Goal: Communication & Community: Answer question/provide support

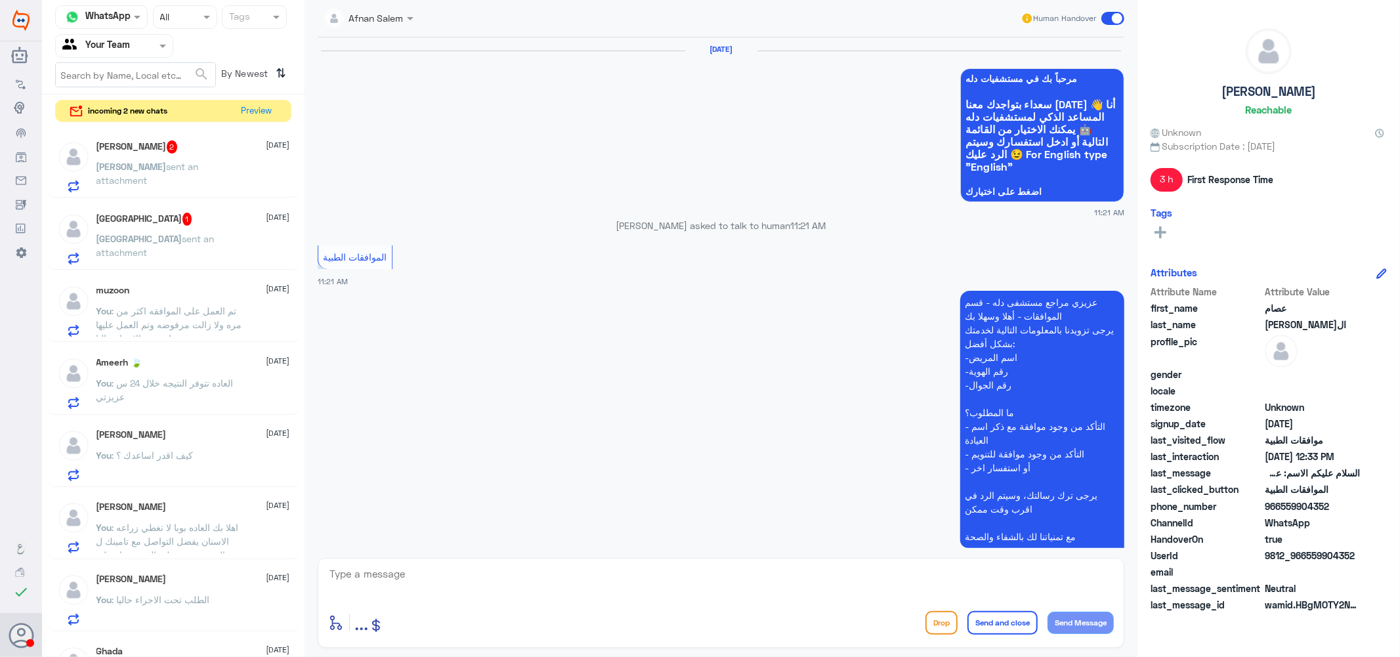
scroll to position [1204, 0]
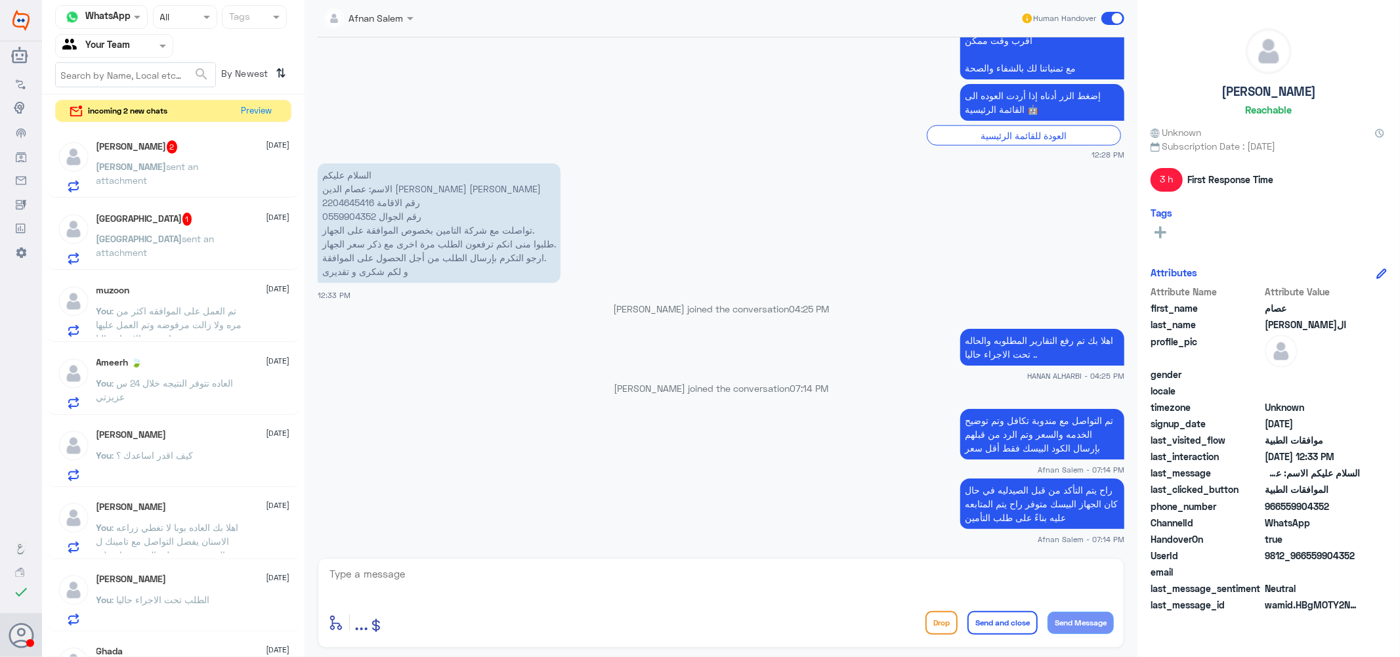
click at [161, 220] on div "Turki 1 [DATE]" at bounding box center [193, 219] width 194 height 13
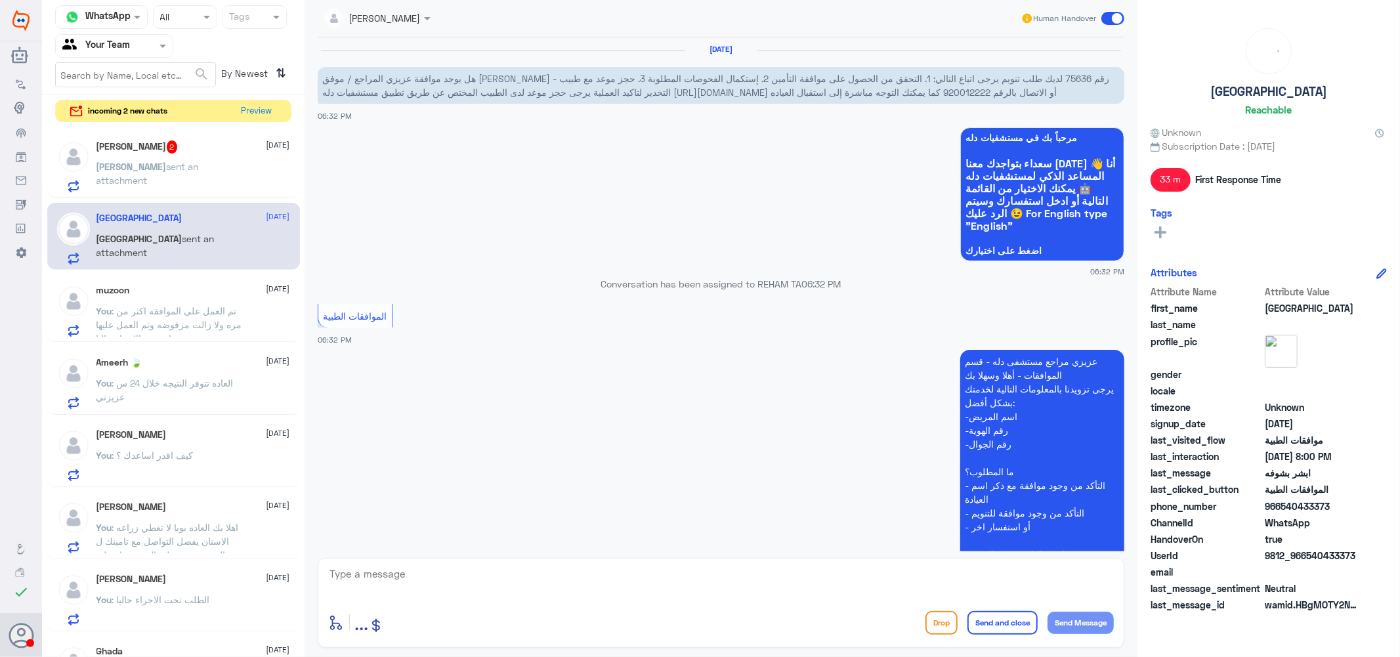
scroll to position [690, 0]
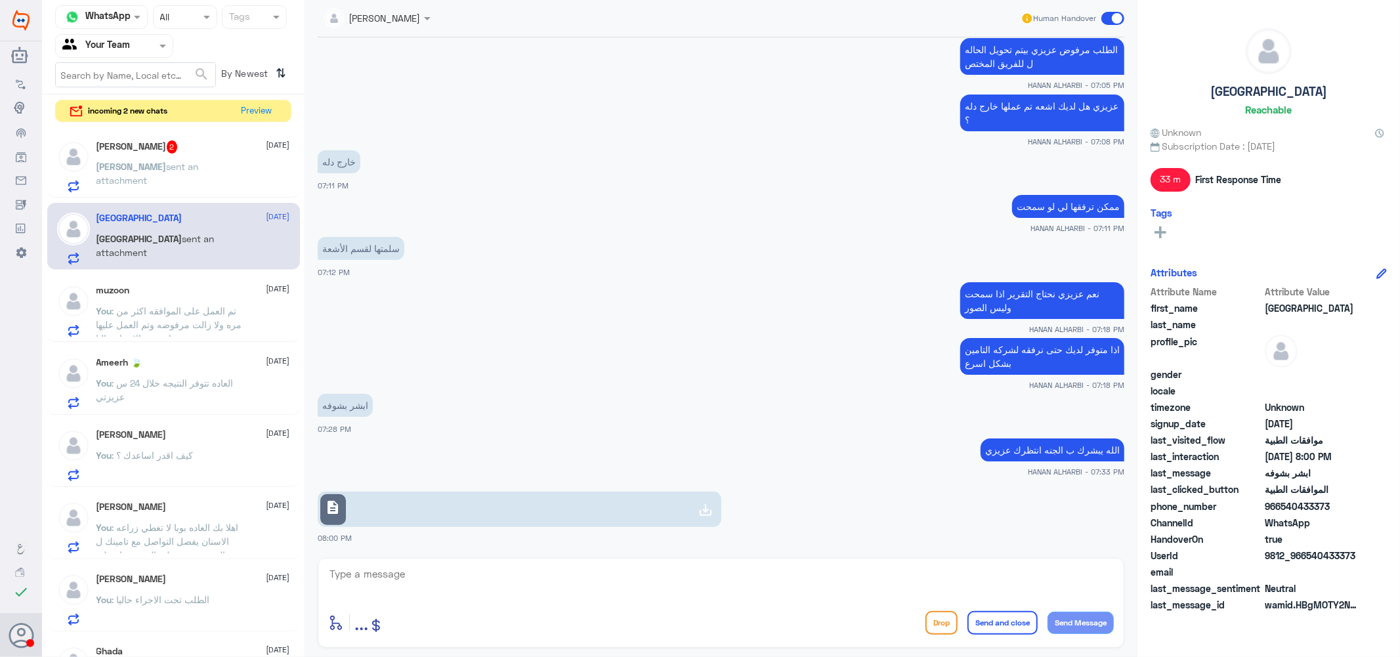
click at [617, 499] on link "description" at bounding box center [520, 508] width 404 height 35
click at [488, 503] on link "description" at bounding box center [520, 508] width 404 height 35
click at [436, 576] on textarea at bounding box center [720, 581] width 785 height 32
type textarea "["
type textarea "جاري العمل على الحاله [PERSON_NAME]"
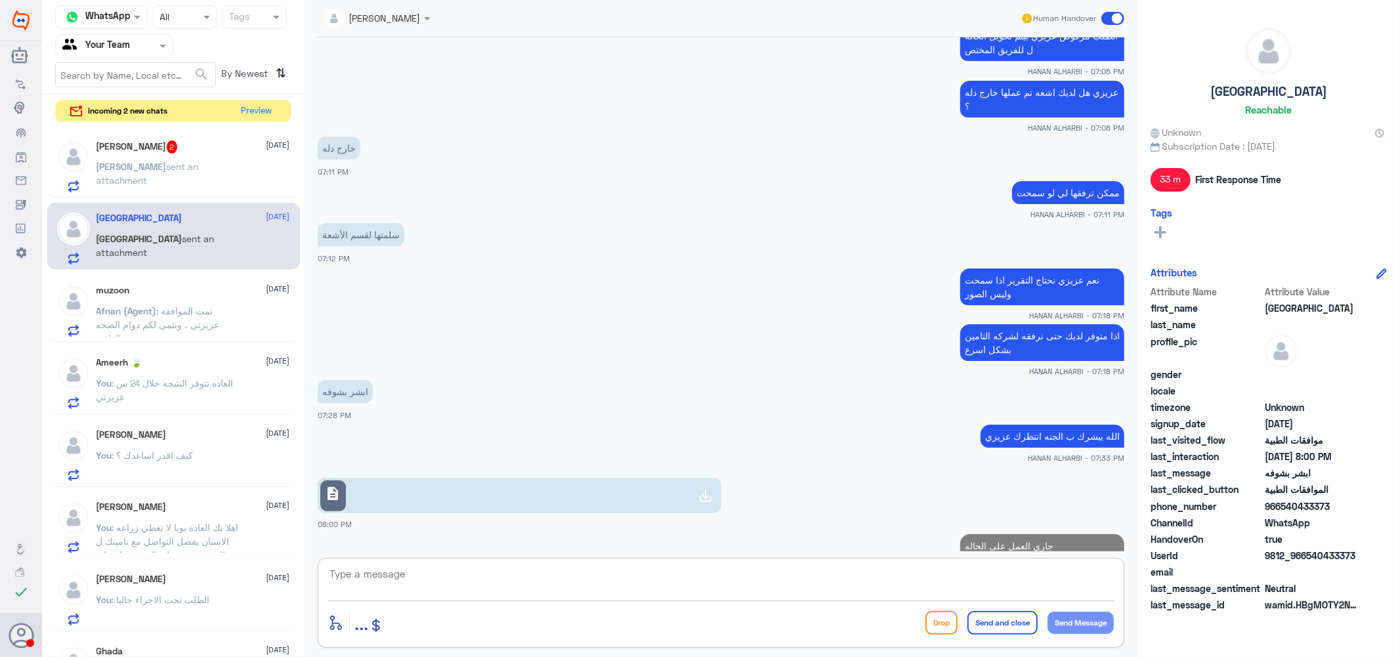
scroll to position [732, 0]
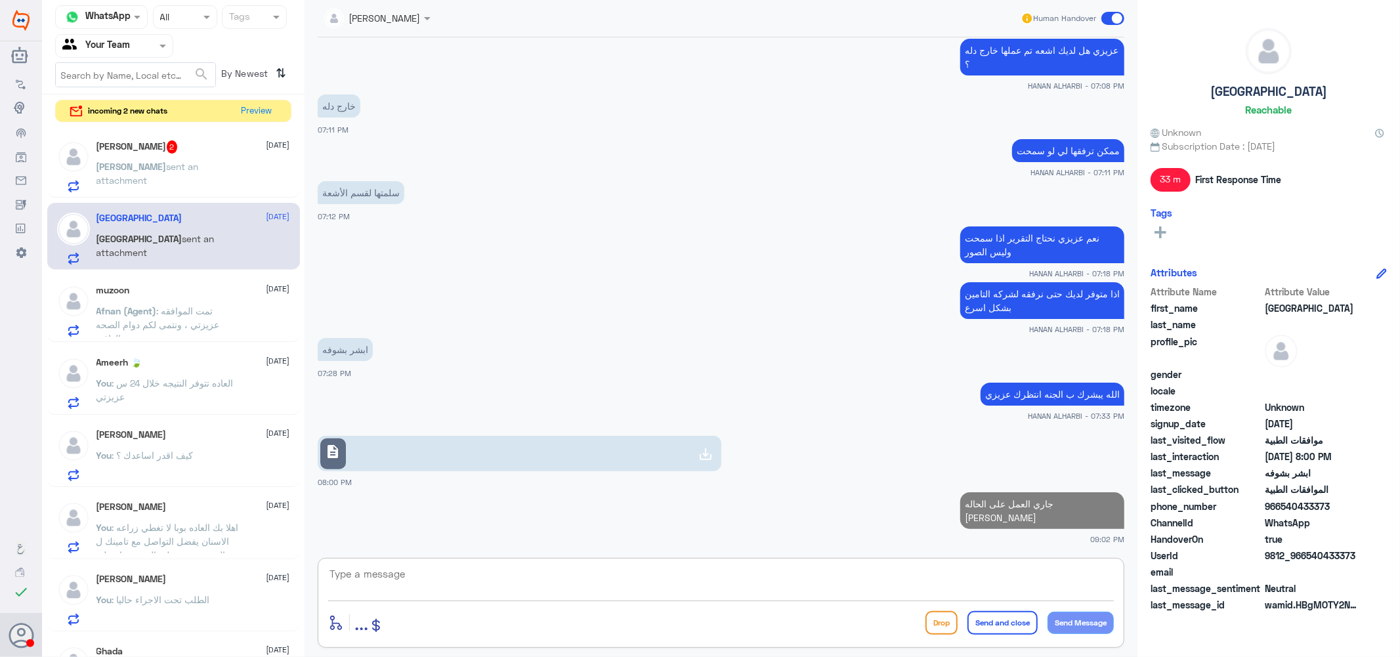
click at [169, 143] on div "[PERSON_NAME] 2 [DATE]" at bounding box center [193, 146] width 194 height 13
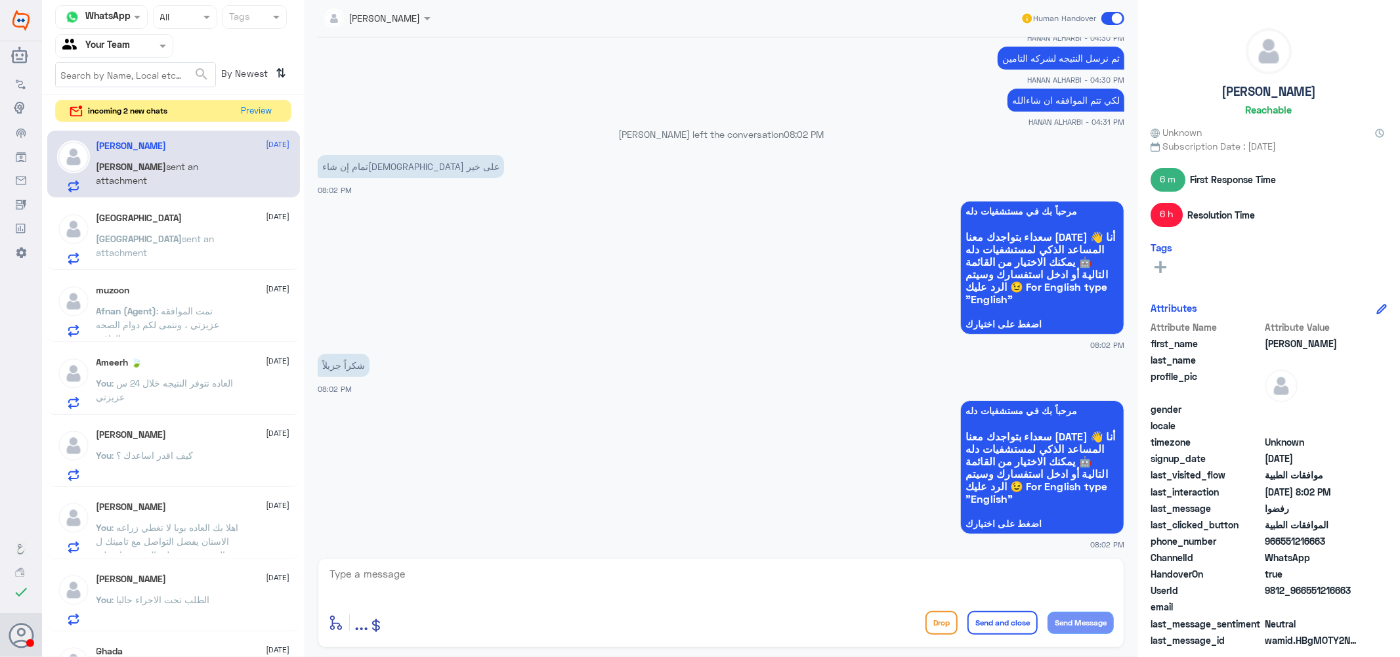
scroll to position [972, 0]
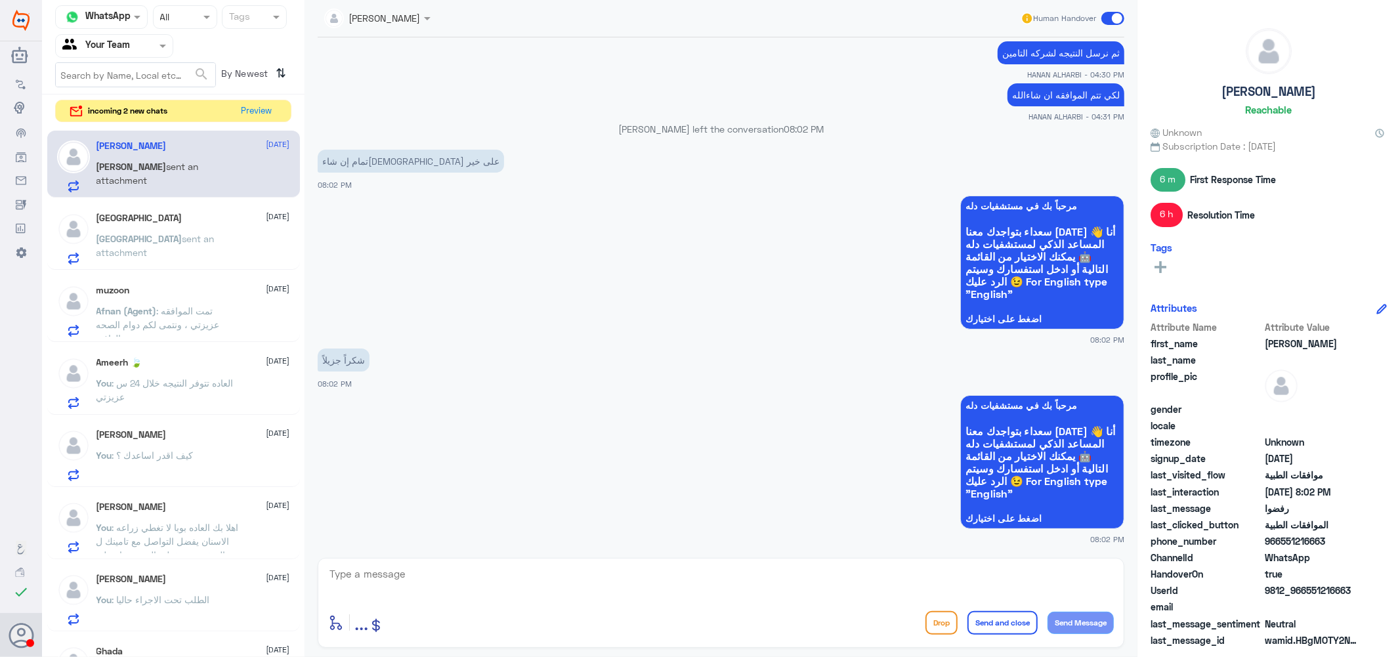
click at [438, 573] on textarea at bounding box center [720, 581] width 785 height 32
type textarea "العفو عزيزي م تشوف شر ان شاءالله"
click at [1015, 623] on button "Send and close" at bounding box center [1002, 623] width 70 height 24
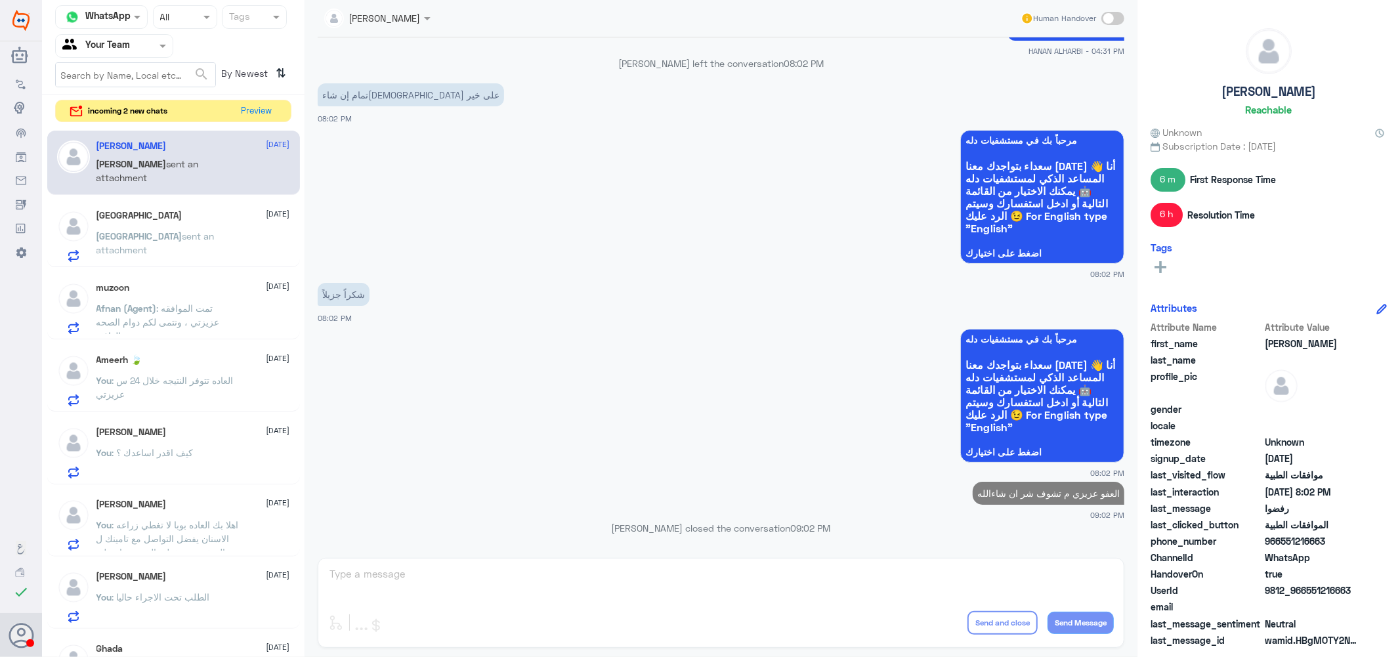
scroll to position [1011, 0]
click at [259, 110] on button "Preview" at bounding box center [257, 110] width 41 height 20
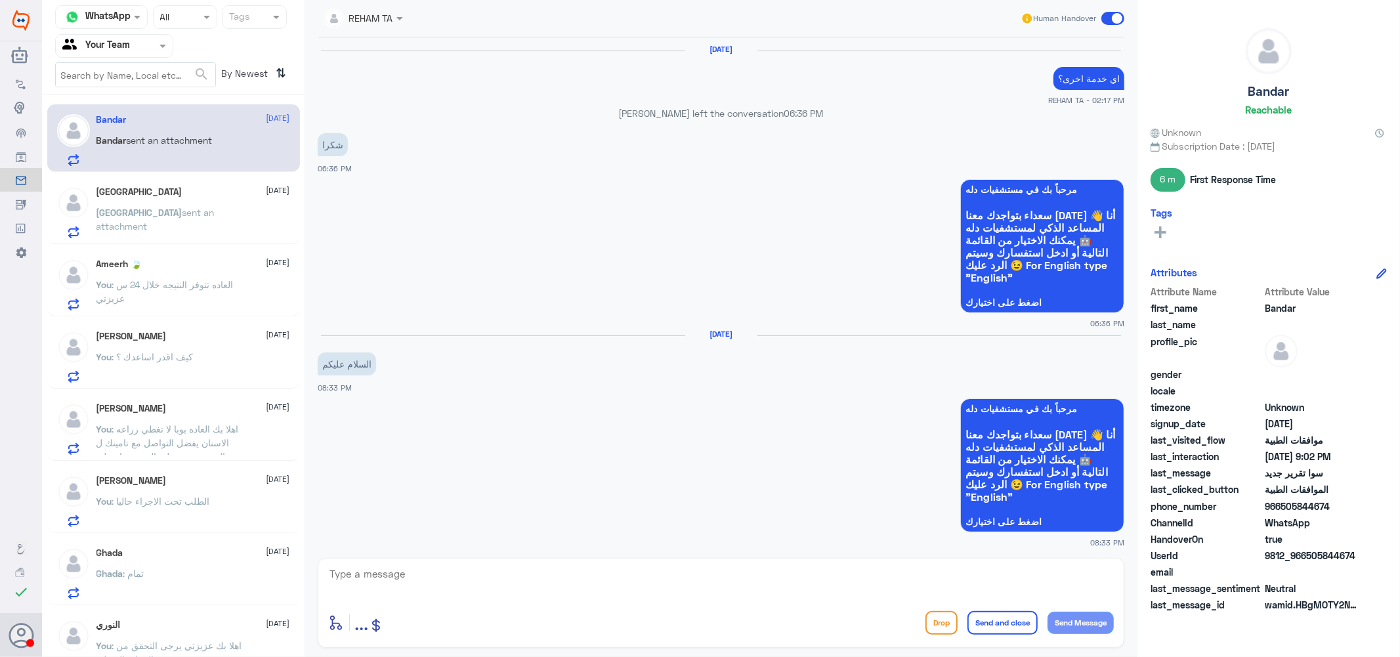
scroll to position [875, 0]
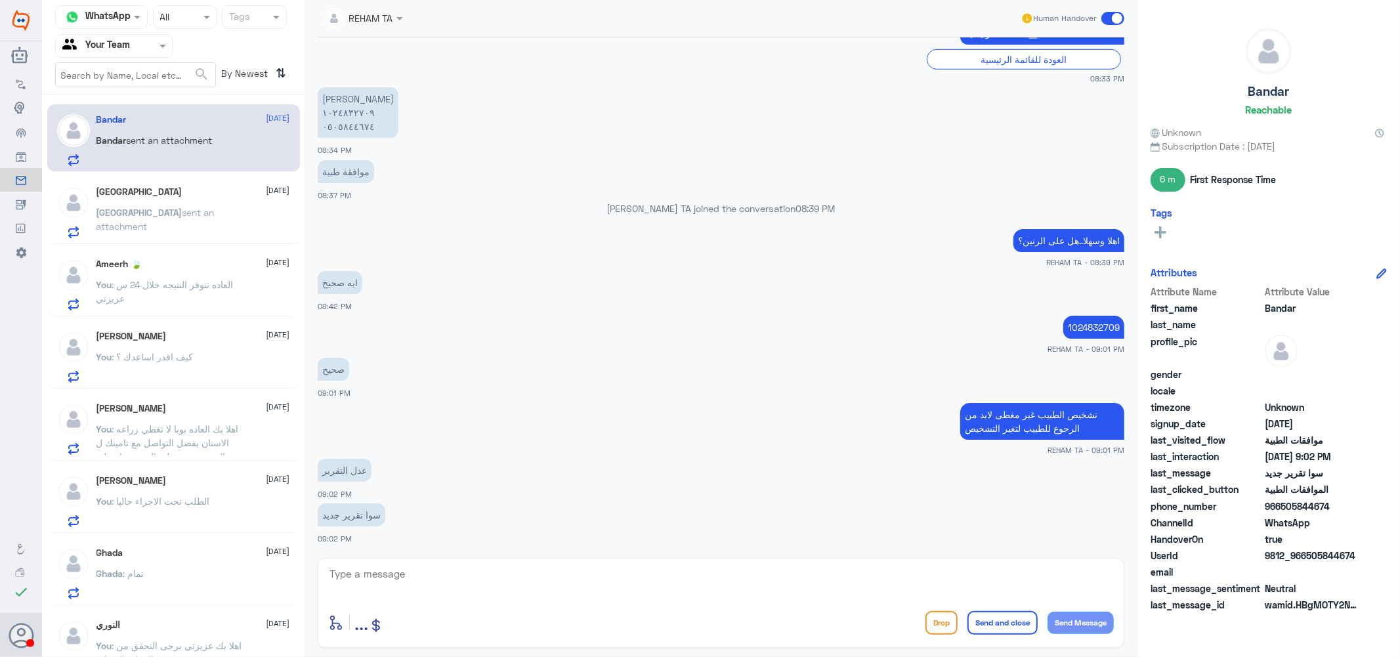
click at [161, 207] on span "sent an attachment" at bounding box center [155, 219] width 118 height 25
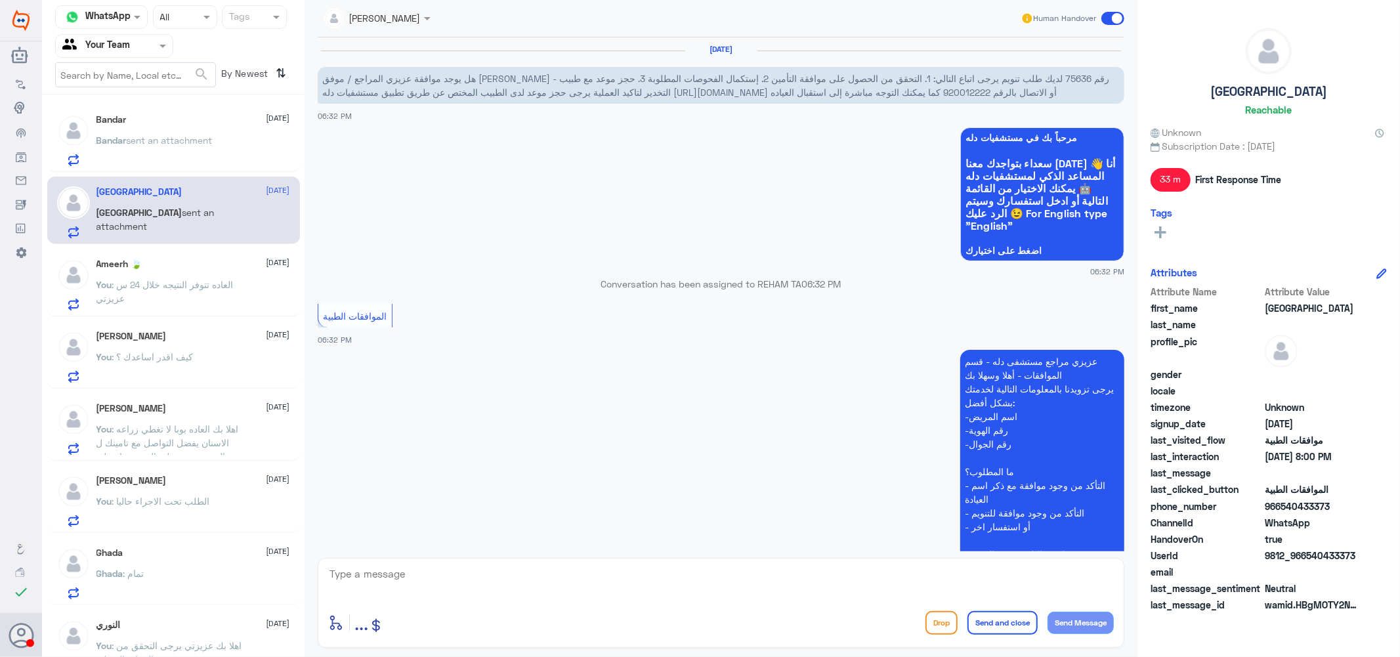
scroll to position [732, 0]
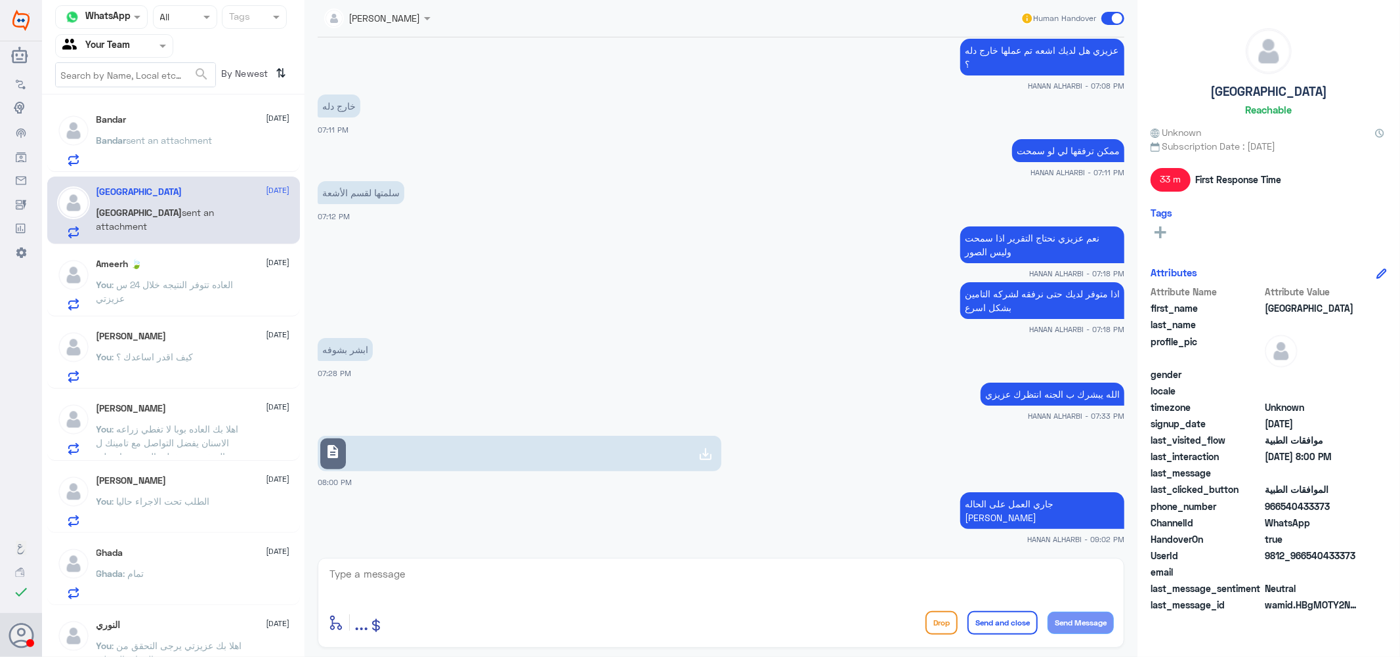
click at [160, 289] on span ": العاده تتوفر النتيجه خلال 24 س عزيزتي" at bounding box center [164, 291] width 137 height 25
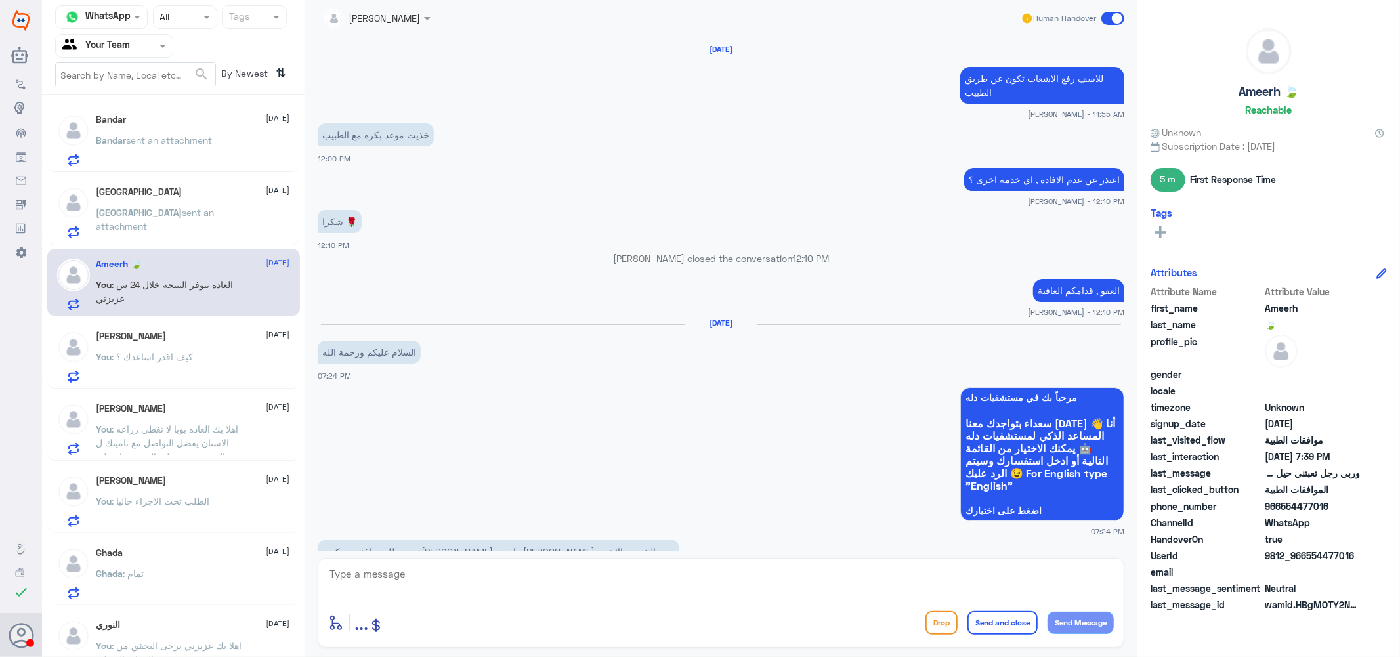
scroll to position [928, 0]
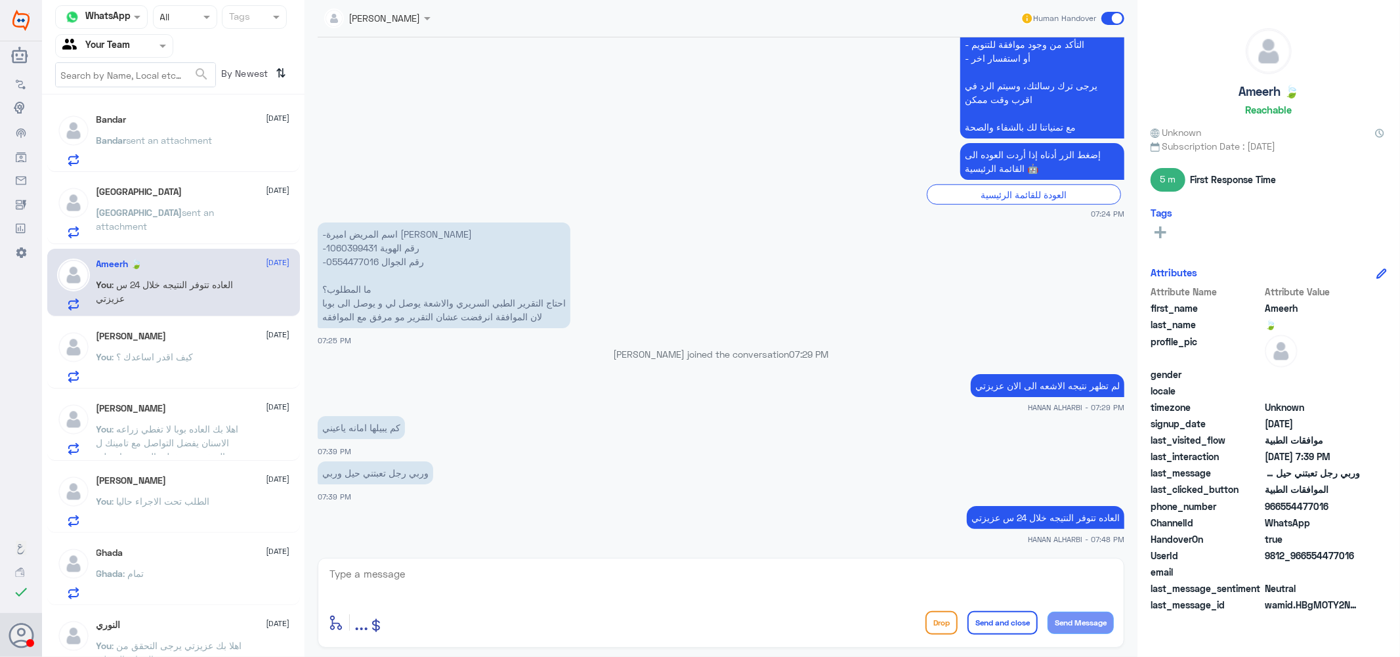
click at [171, 351] on span ": كيف اقدر اساعدك ؟" at bounding box center [152, 356] width 81 height 11
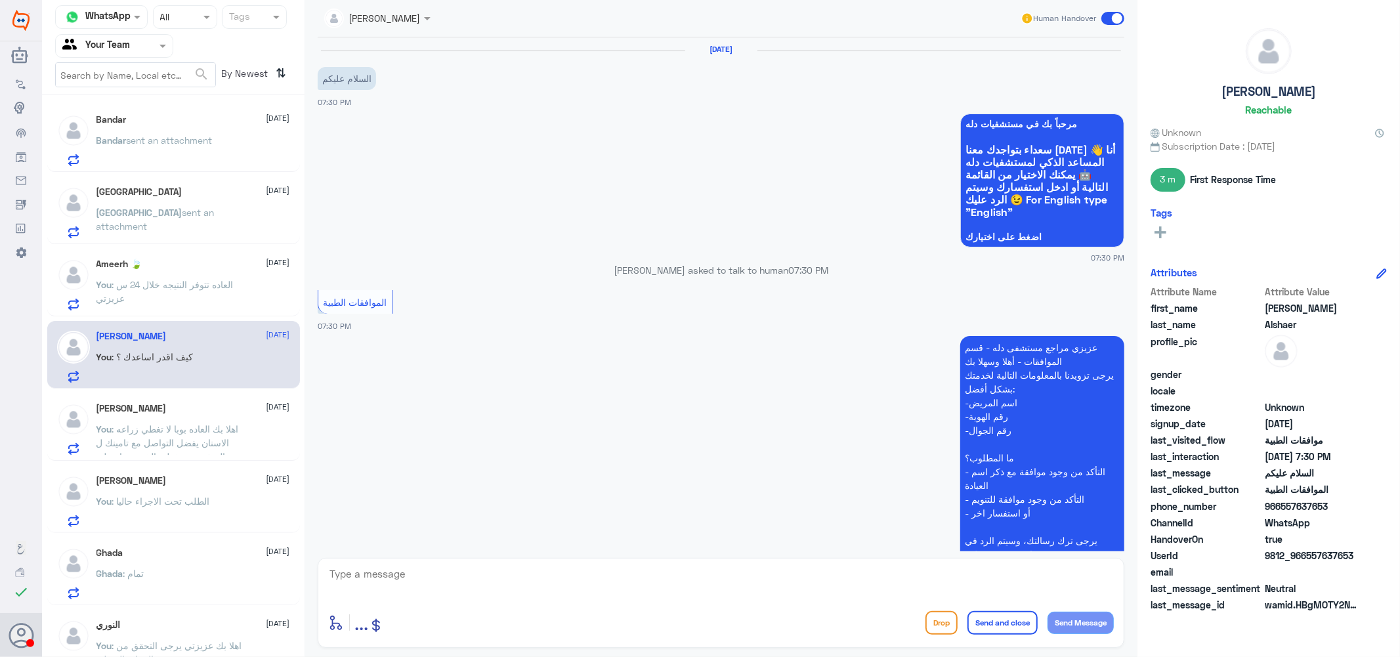
scroll to position [196, 0]
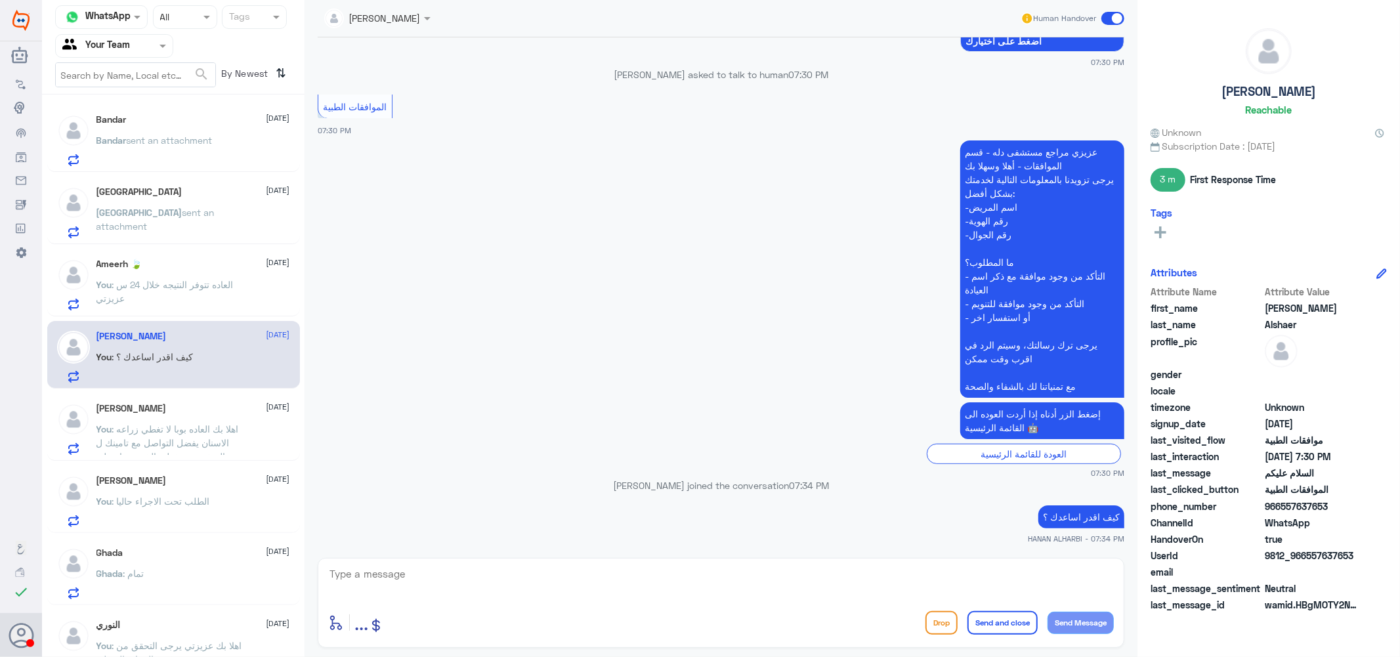
click at [166, 413] on div "[PERSON_NAME] [DATE]" at bounding box center [193, 408] width 194 height 11
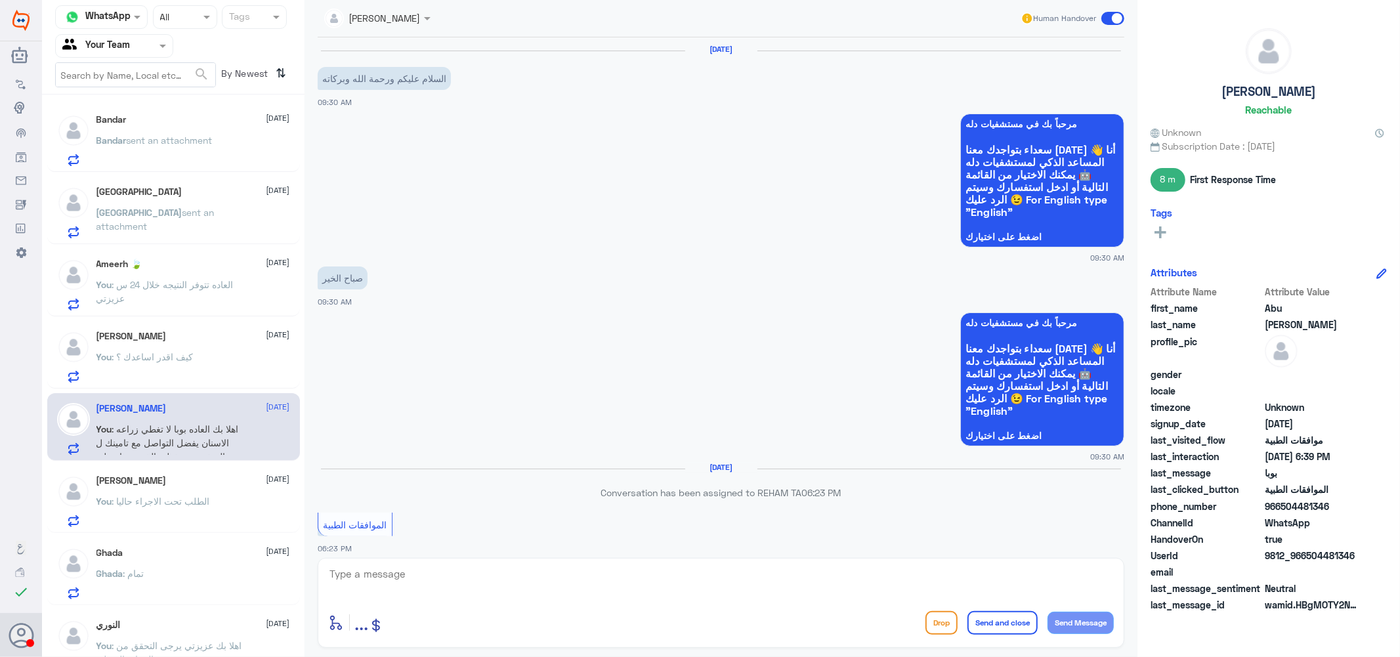
scroll to position [694, 0]
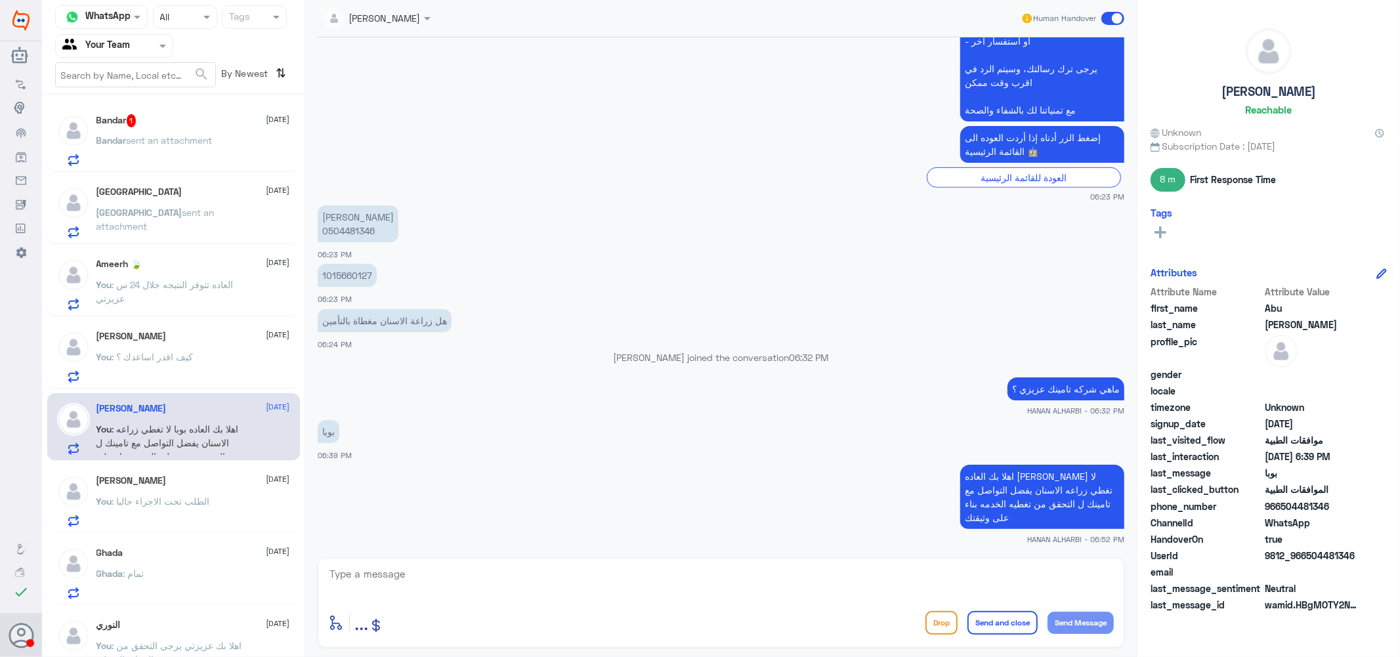
click at [161, 125] on div "Bandar 1 [DATE]" at bounding box center [193, 120] width 194 height 13
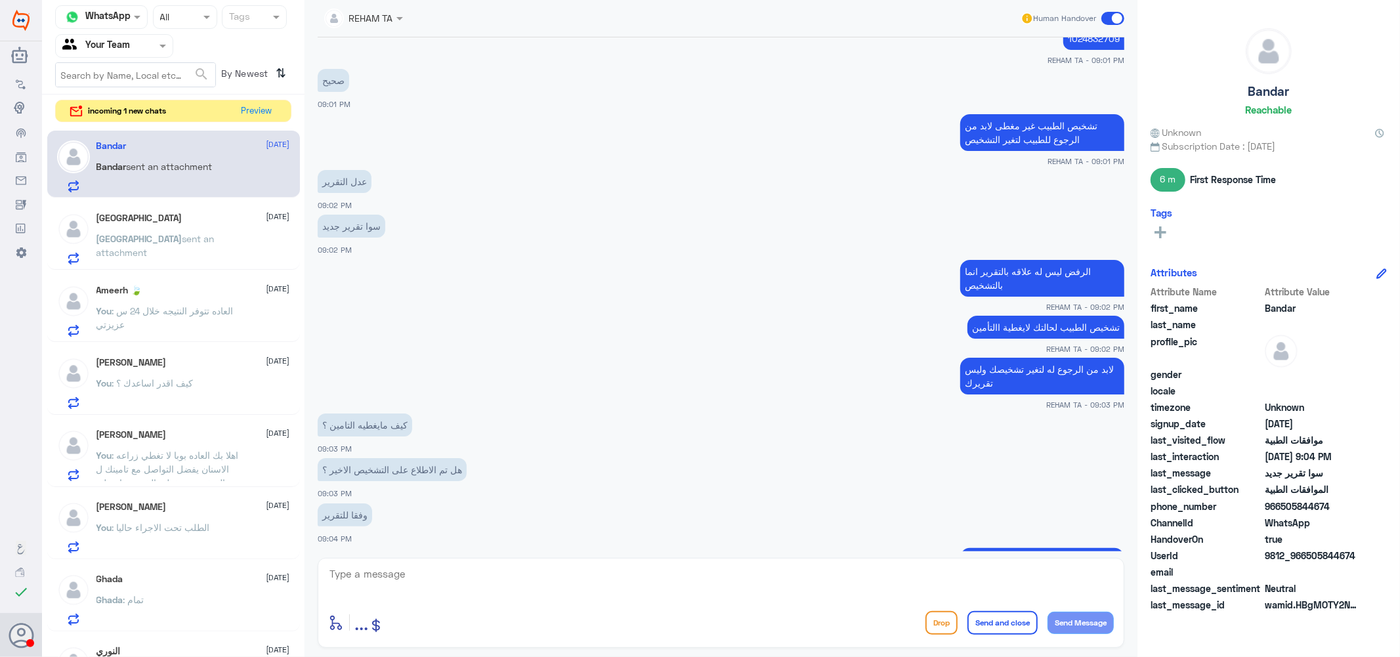
scroll to position [738, 0]
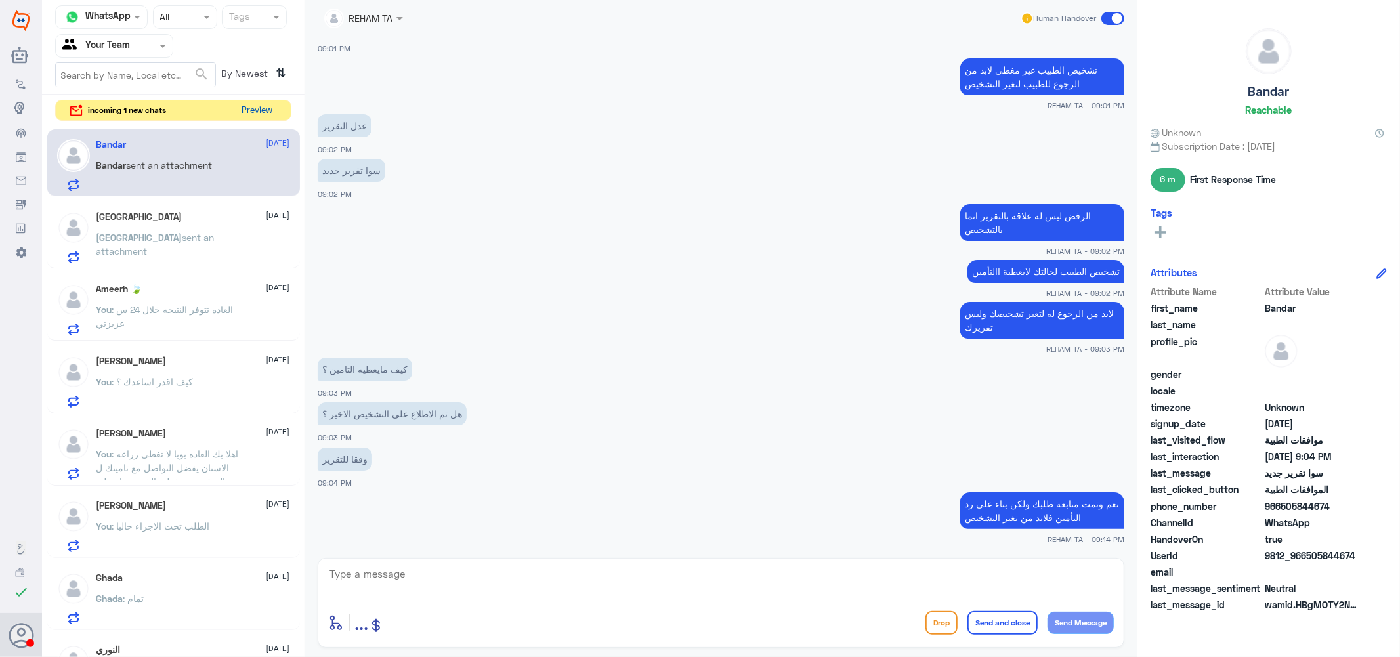
click at [274, 107] on button "Preview" at bounding box center [257, 110] width 41 height 20
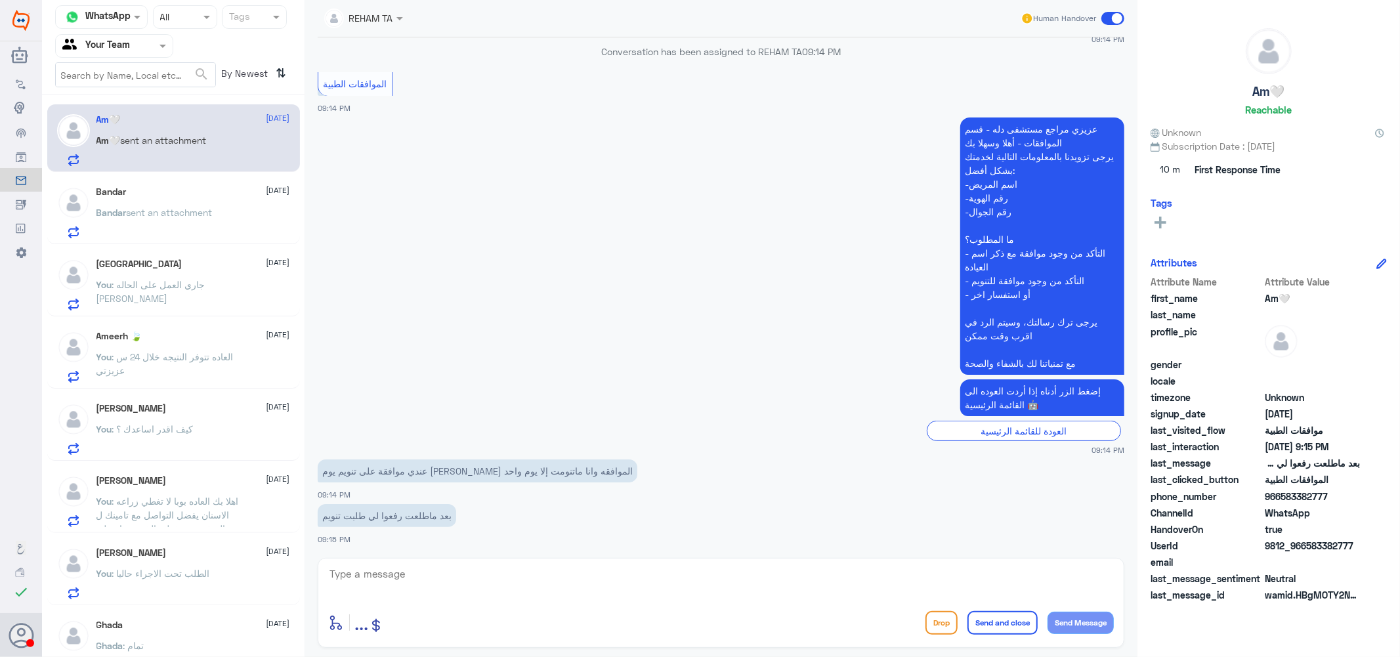
scroll to position [419, 0]
click at [203, 213] on span "sent an attachment" at bounding box center [170, 212] width 86 height 11
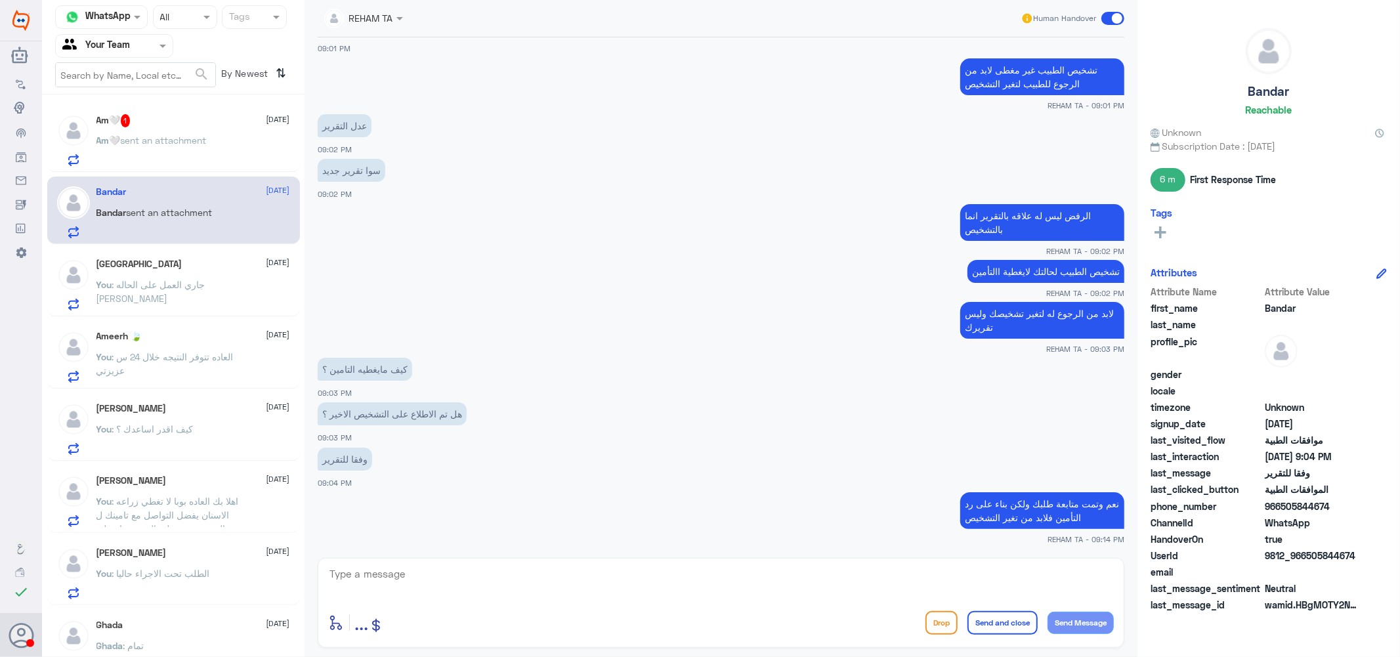
click at [206, 138] on span "sent an attachment" at bounding box center [164, 140] width 86 height 11
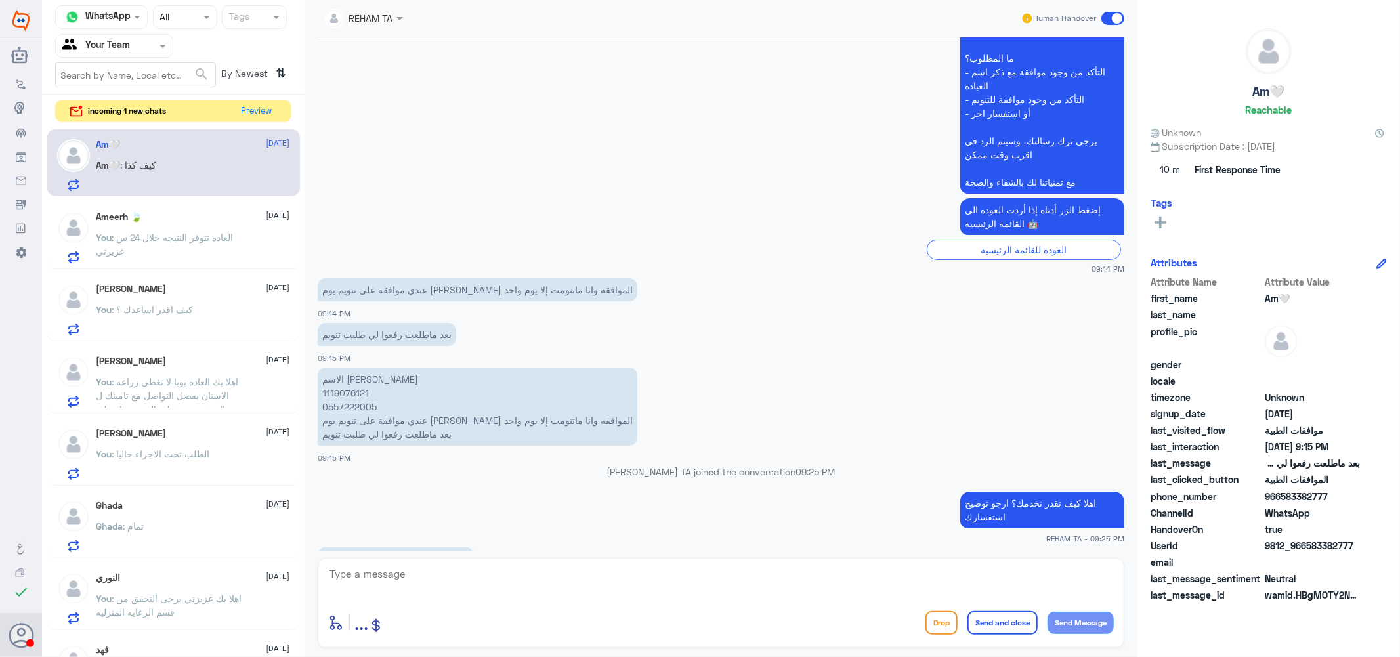
scroll to position [688, 0]
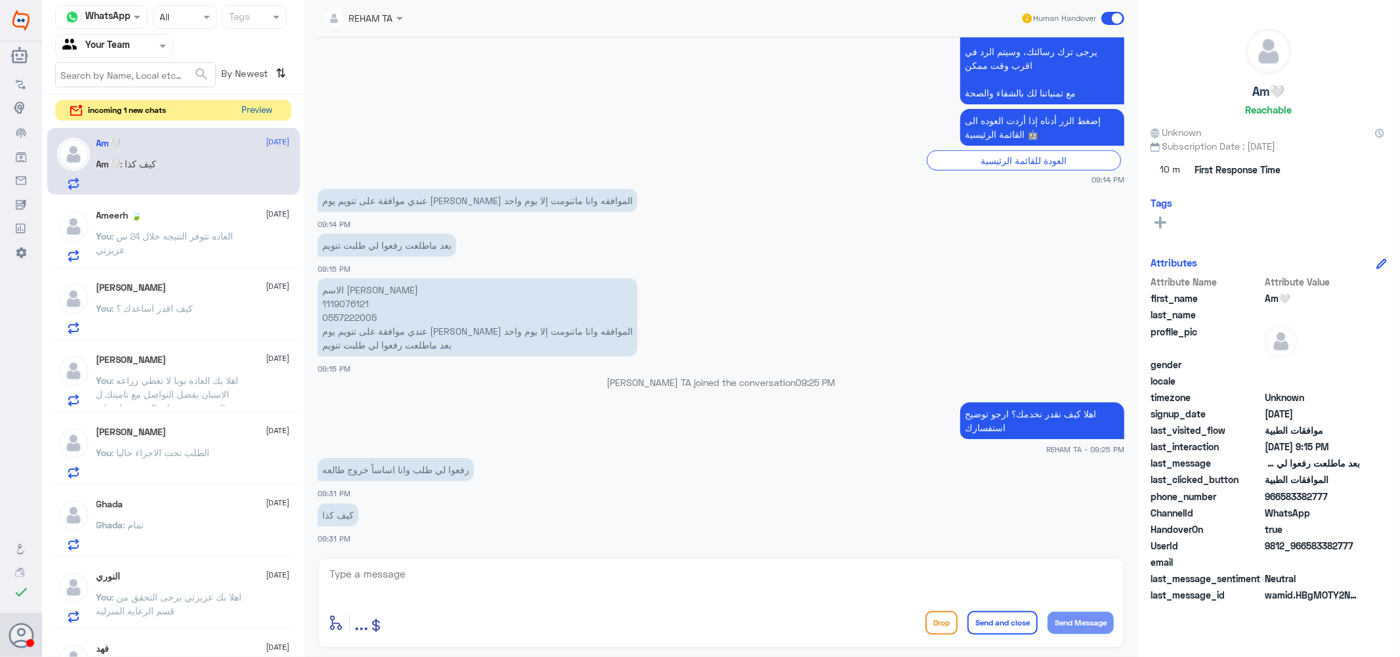
click at [260, 110] on button "Preview" at bounding box center [257, 110] width 41 height 20
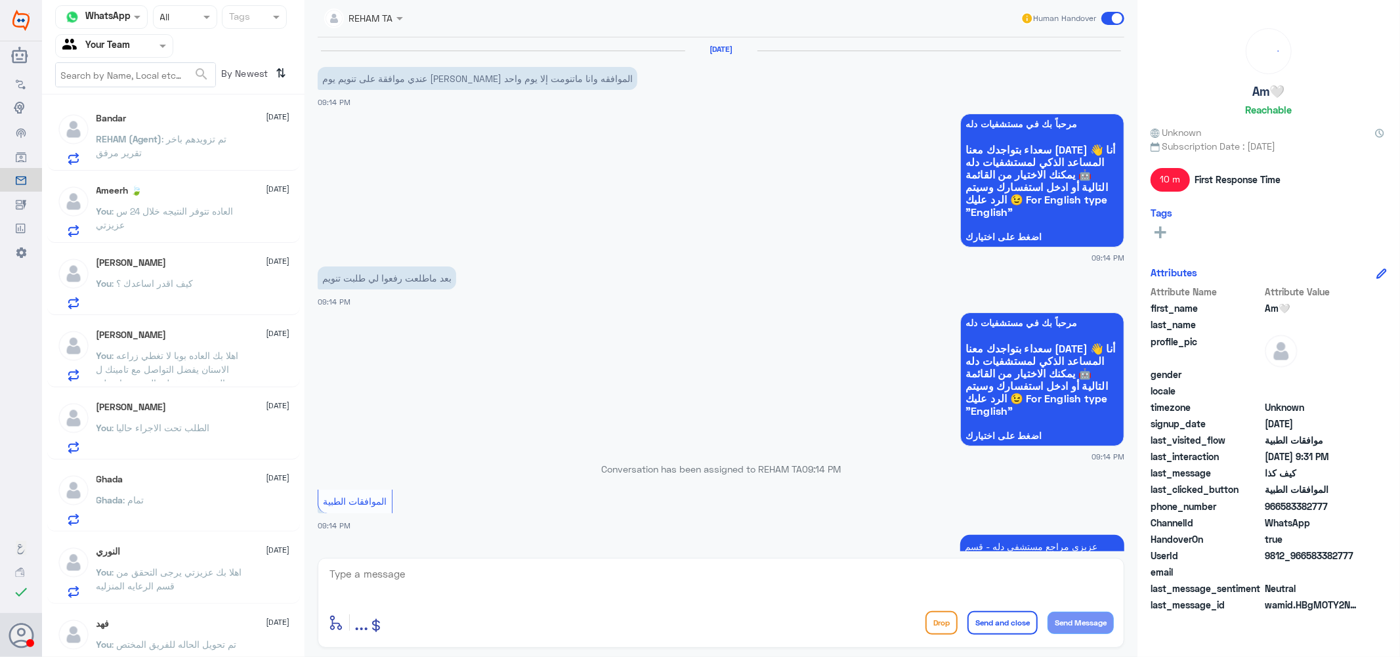
scroll to position [688, 0]
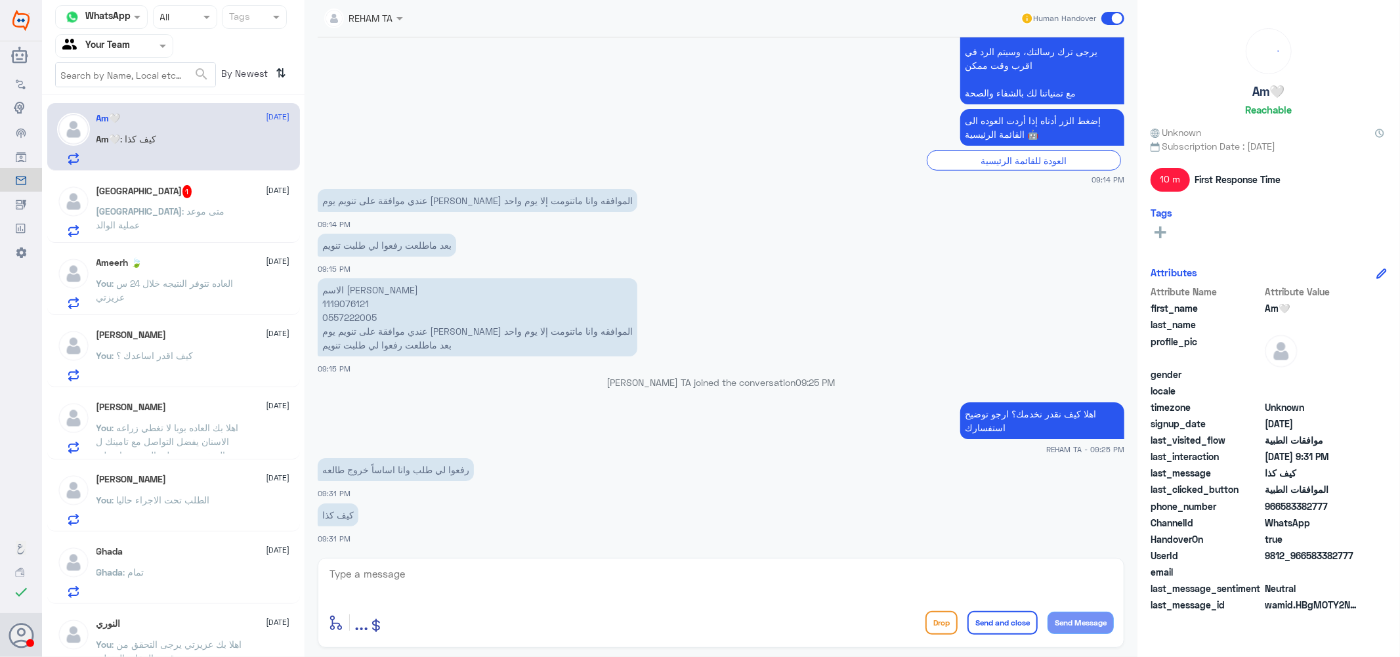
click at [207, 215] on span ": متى موعد عملية الوالد" at bounding box center [160, 217] width 129 height 25
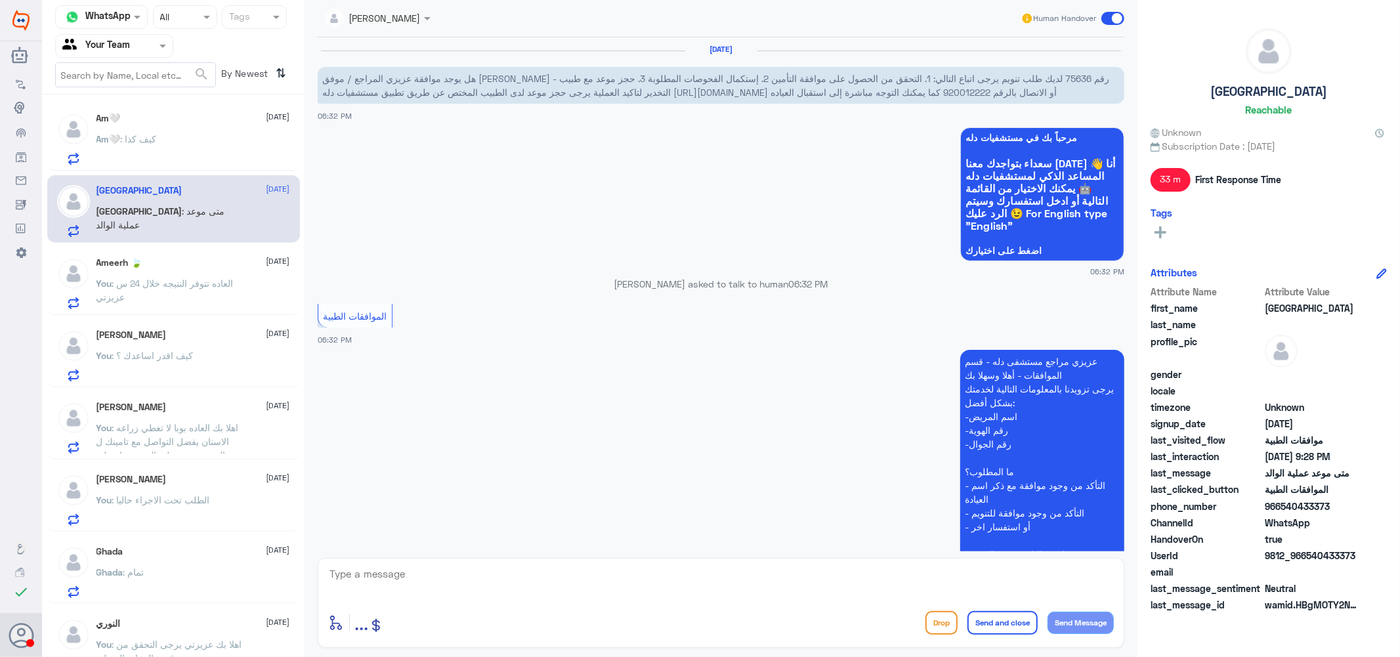
scroll to position [777, 0]
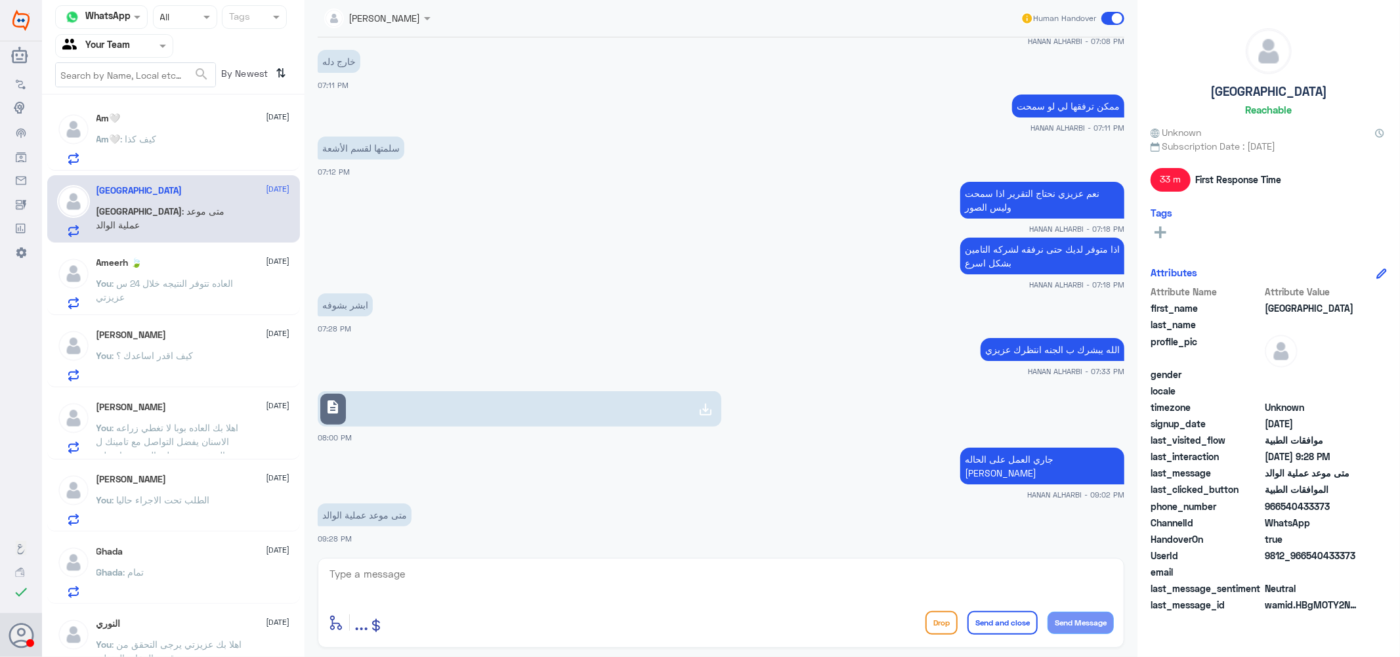
click at [398, 575] on textarea at bounding box center [720, 581] width 785 height 32
type textarea "j"
type textarea "بيتم التواصل معك من قبل منسق الطبيب"
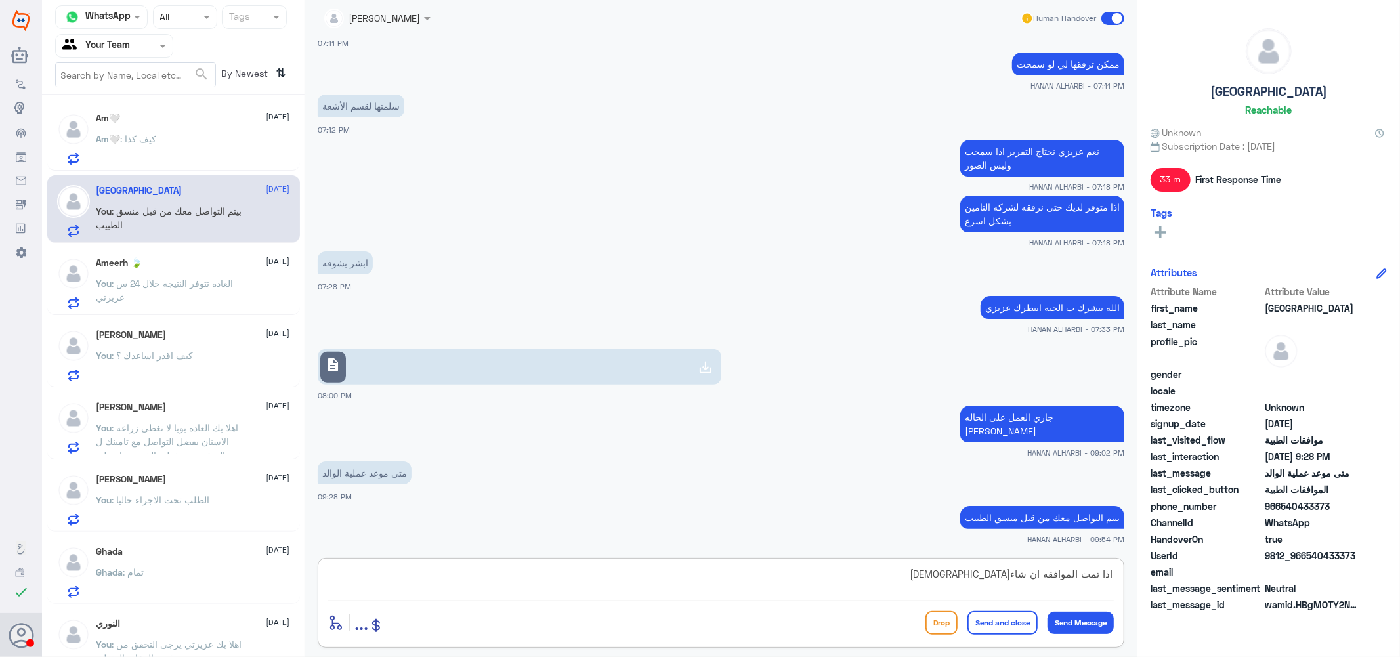
type textarea "اذا تمت الموافقه ان شاء[DEMOGRAPHIC_DATA]"
